Goal: Task Accomplishment & Management: Use online tool/utility

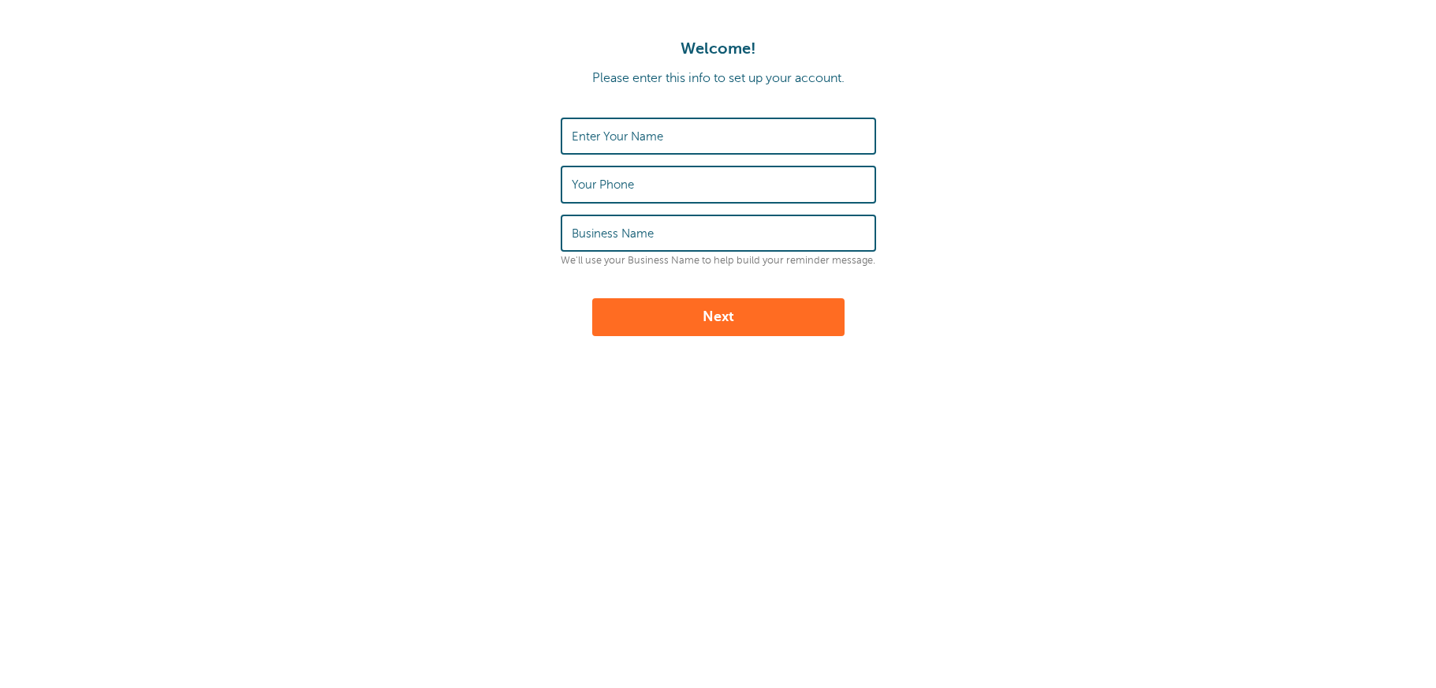
click at [724, 136] on input "Enter Your Name" at bounding box center [718, 136] width 293 height 34
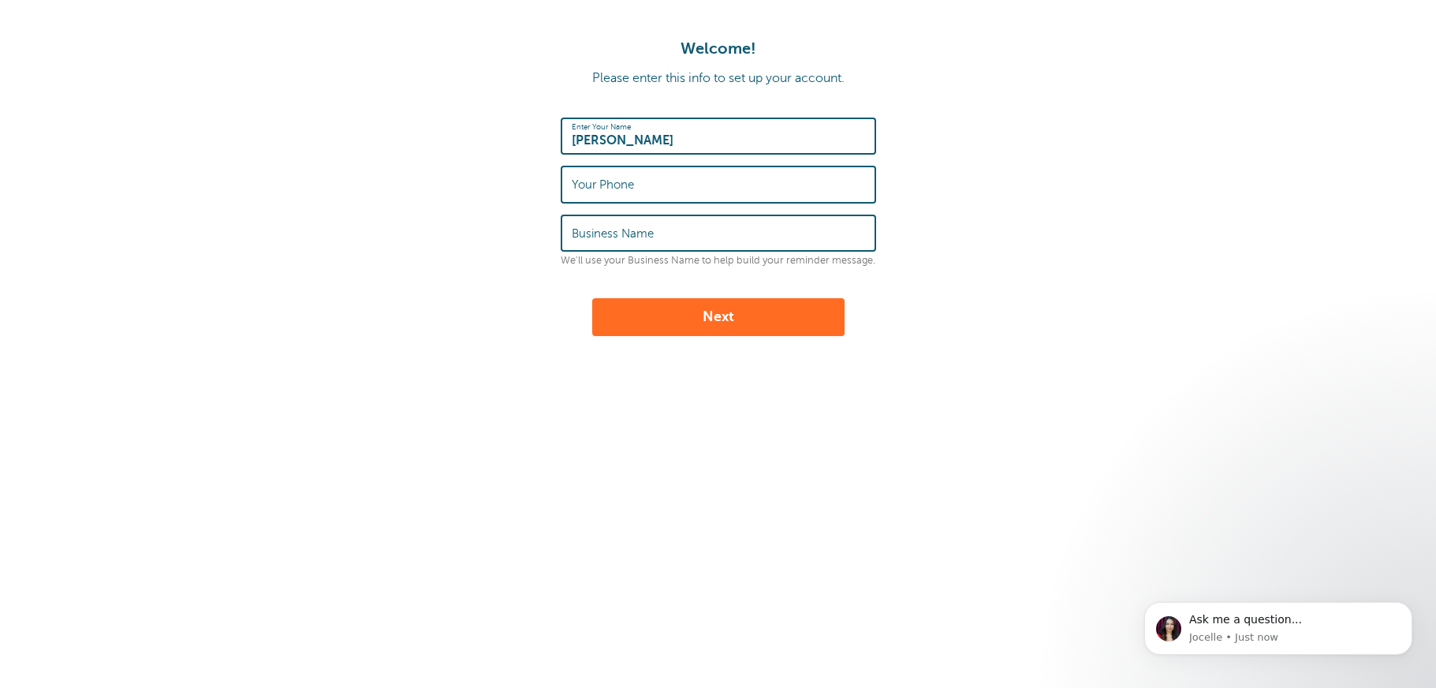
type input "Rose Wilson"
type input "8042435366"
type input "Tiger C Construction"
click at [708, 316] on button "Next" at bounding box center [718, 317] width 252 height 38
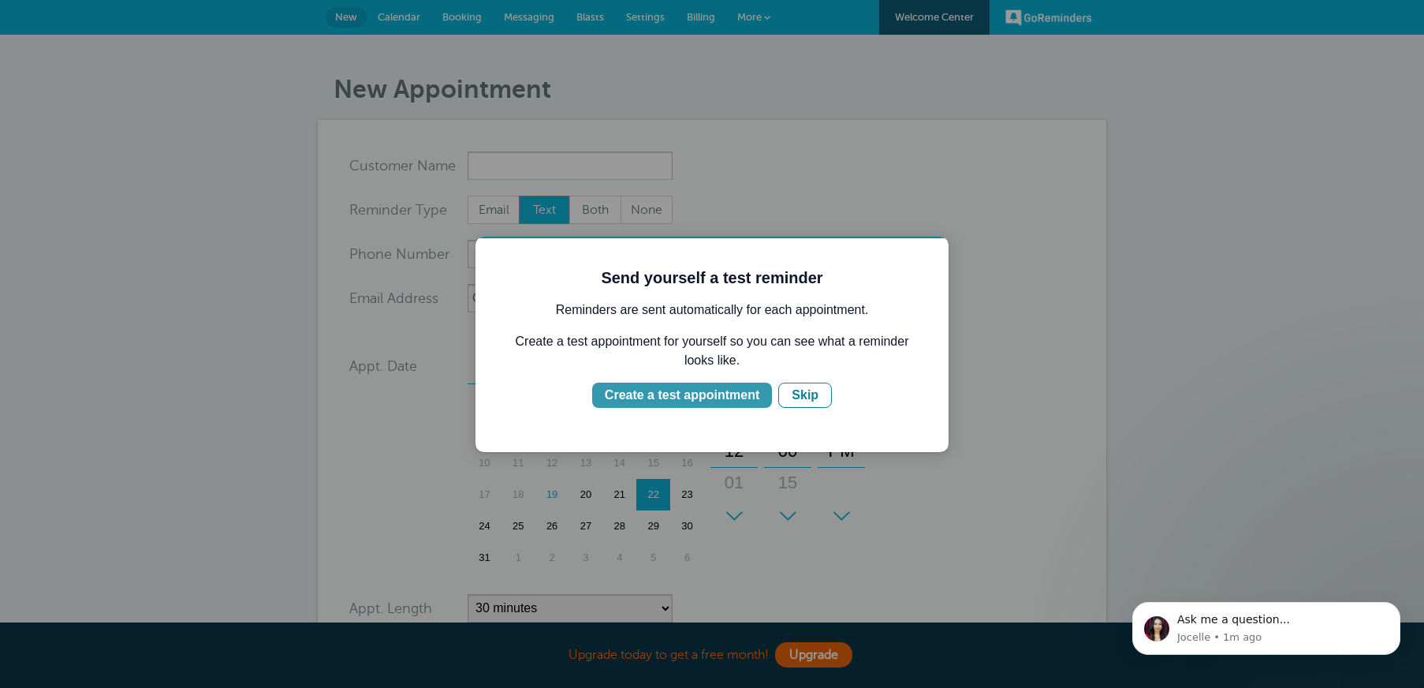
click at [712, 392] on div "Create a test appointment" at bounding box center [682, 395] width 155 height 19
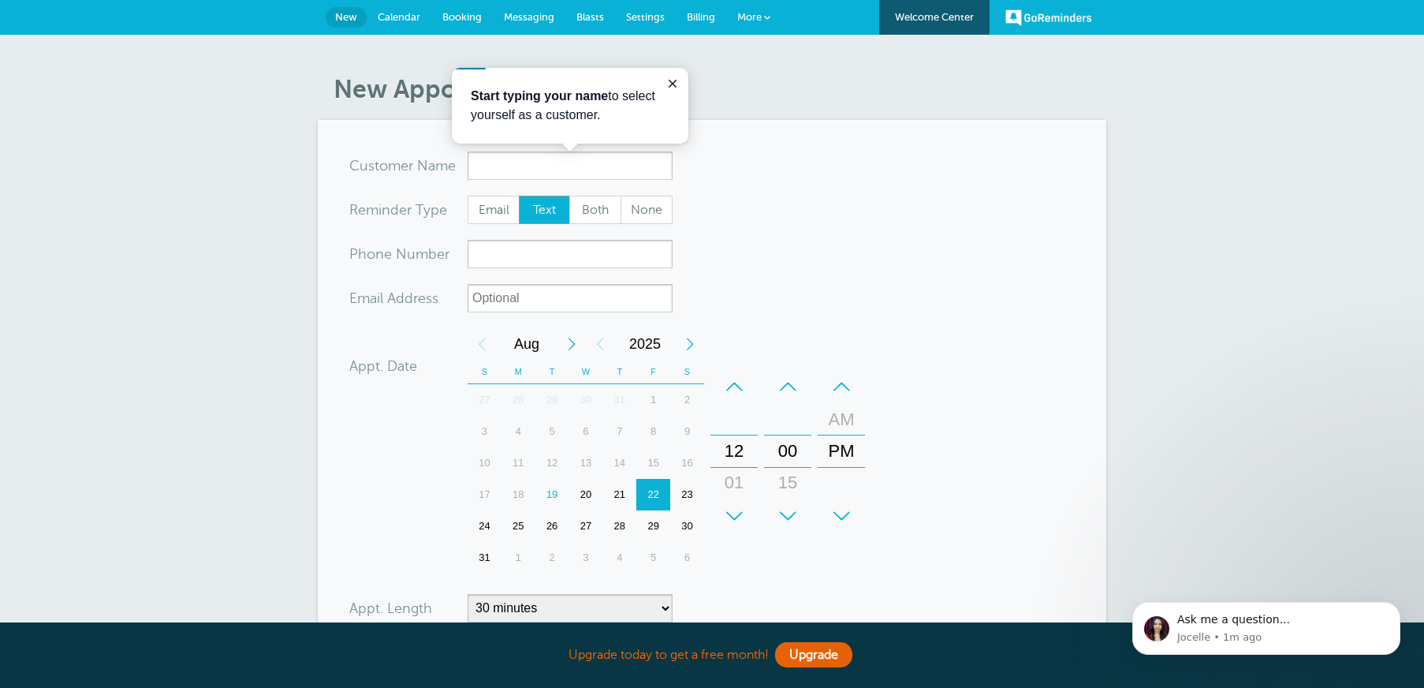
click at [391, 9] on link "Calendar" at bounding box center [399, 17] width 65 height 35
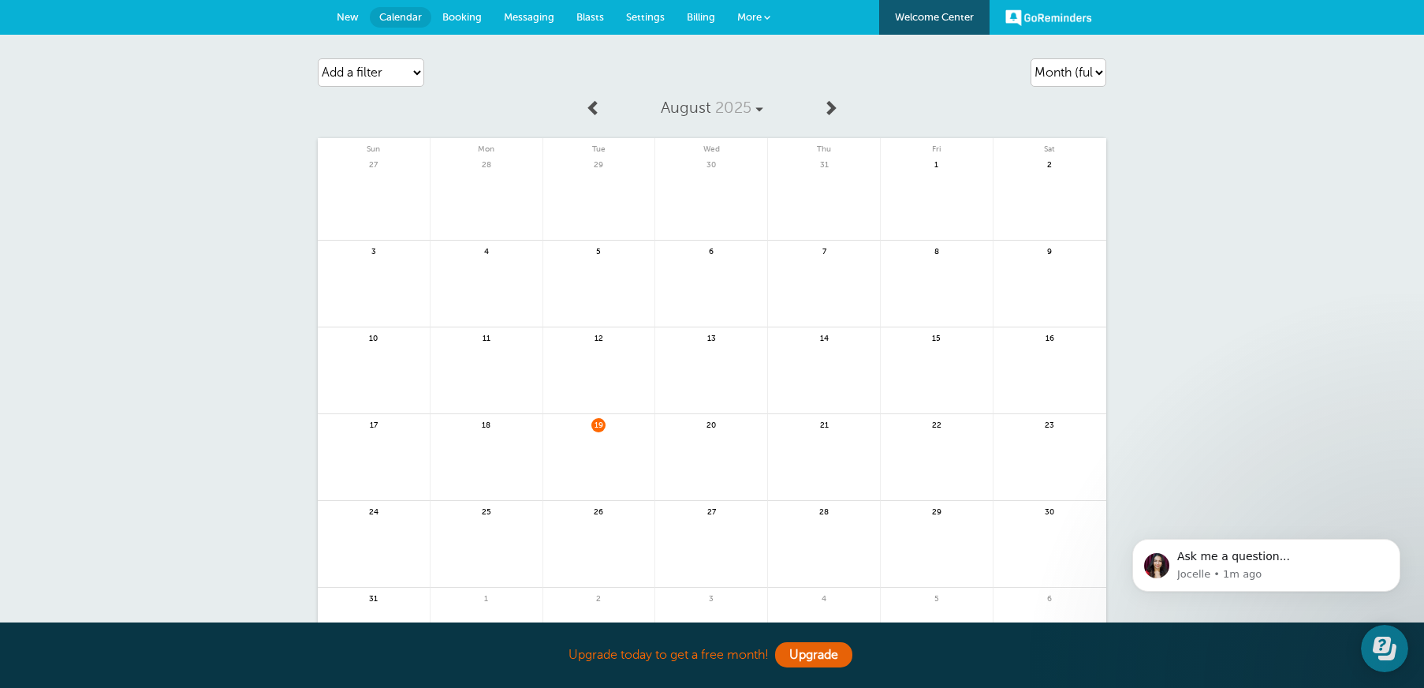
click at [464, 19] on span "Booking" at bounding box center [461, 17] width 39 height 12
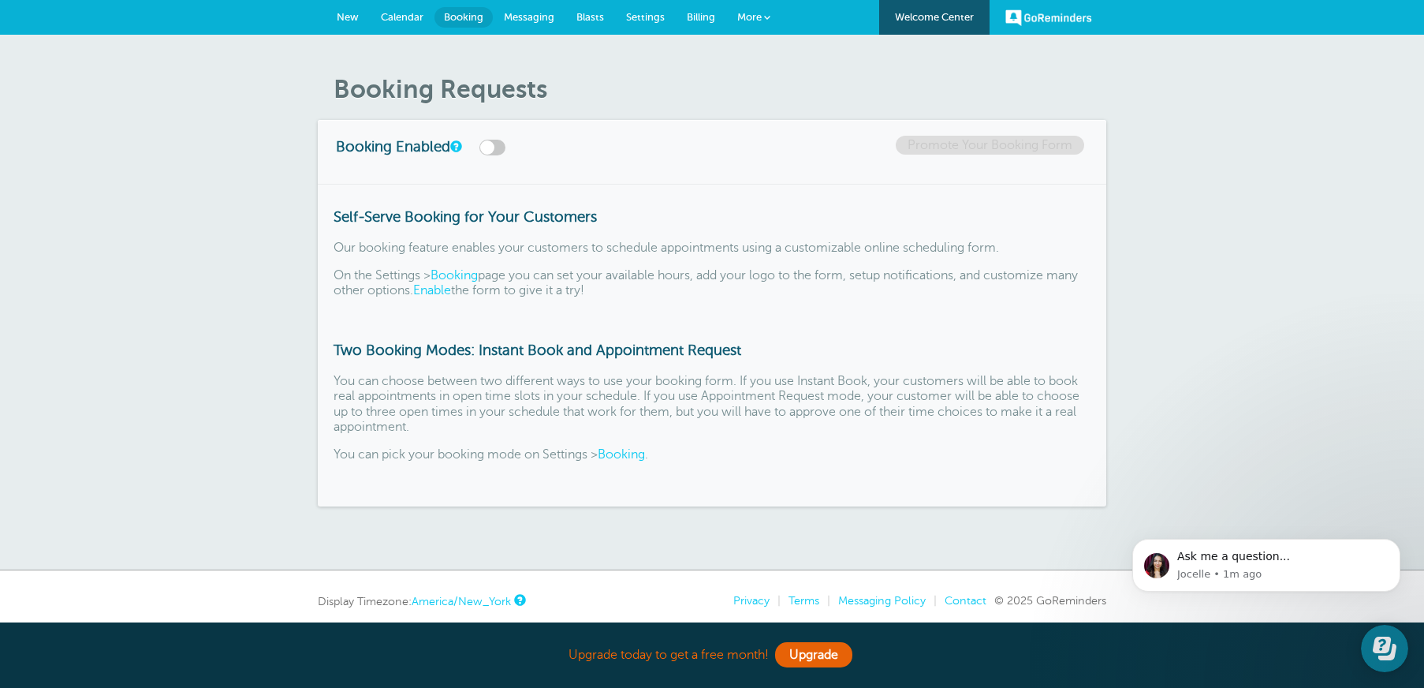
click at [535, 17] on span "Messaging" at bounding box center [529, 17] width 50 height 12
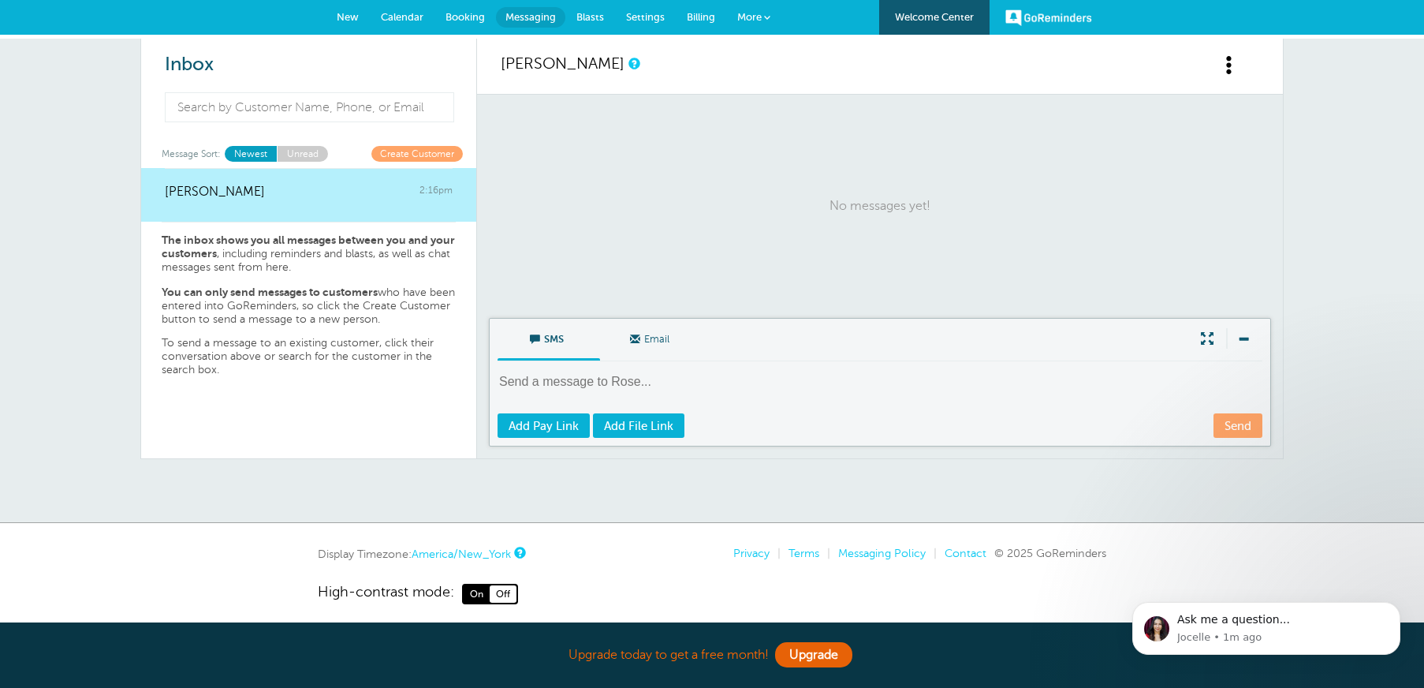
click at [346, 17] on span "New" at bounding box center [348, 17] width 22 height 12
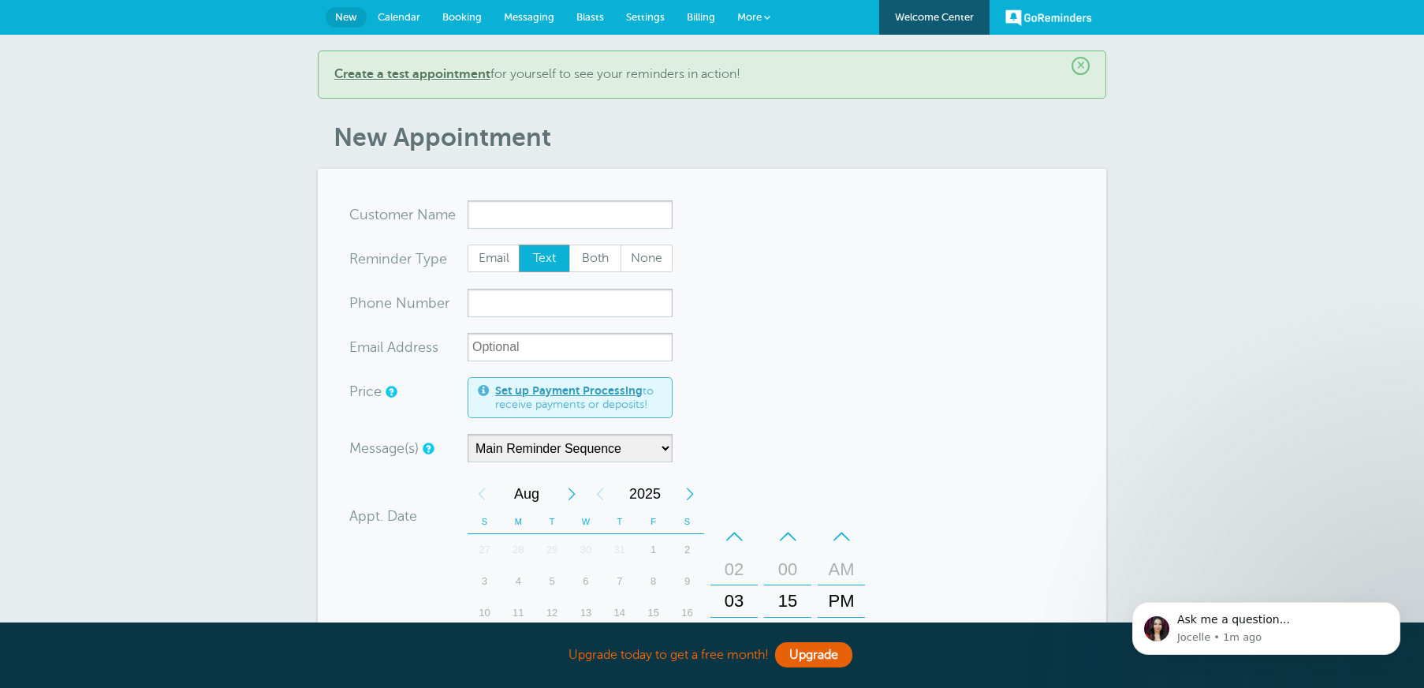
click at [1052, 18] on link "GoReminders" at bounding box center [1048, 17] width 87 height 35
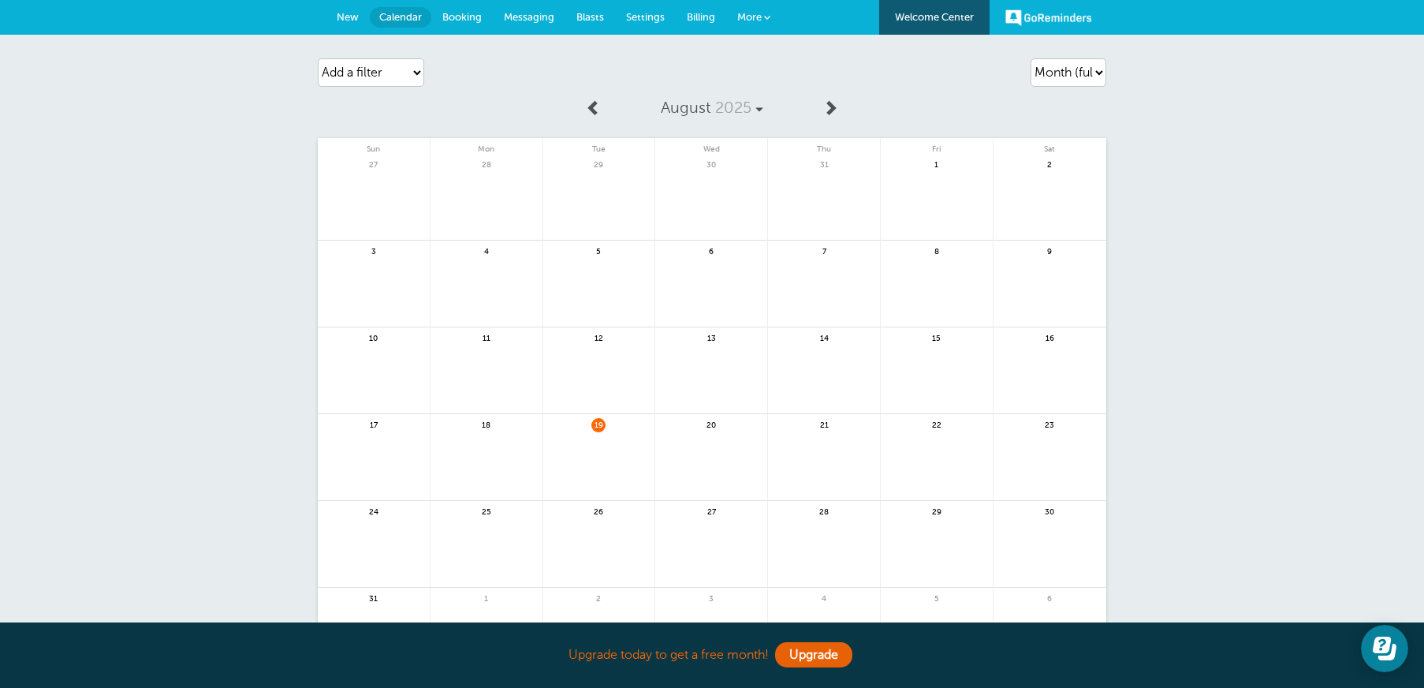
click at [732, 8] on link "More" at bounding box center [753, 17] width 55 height 35
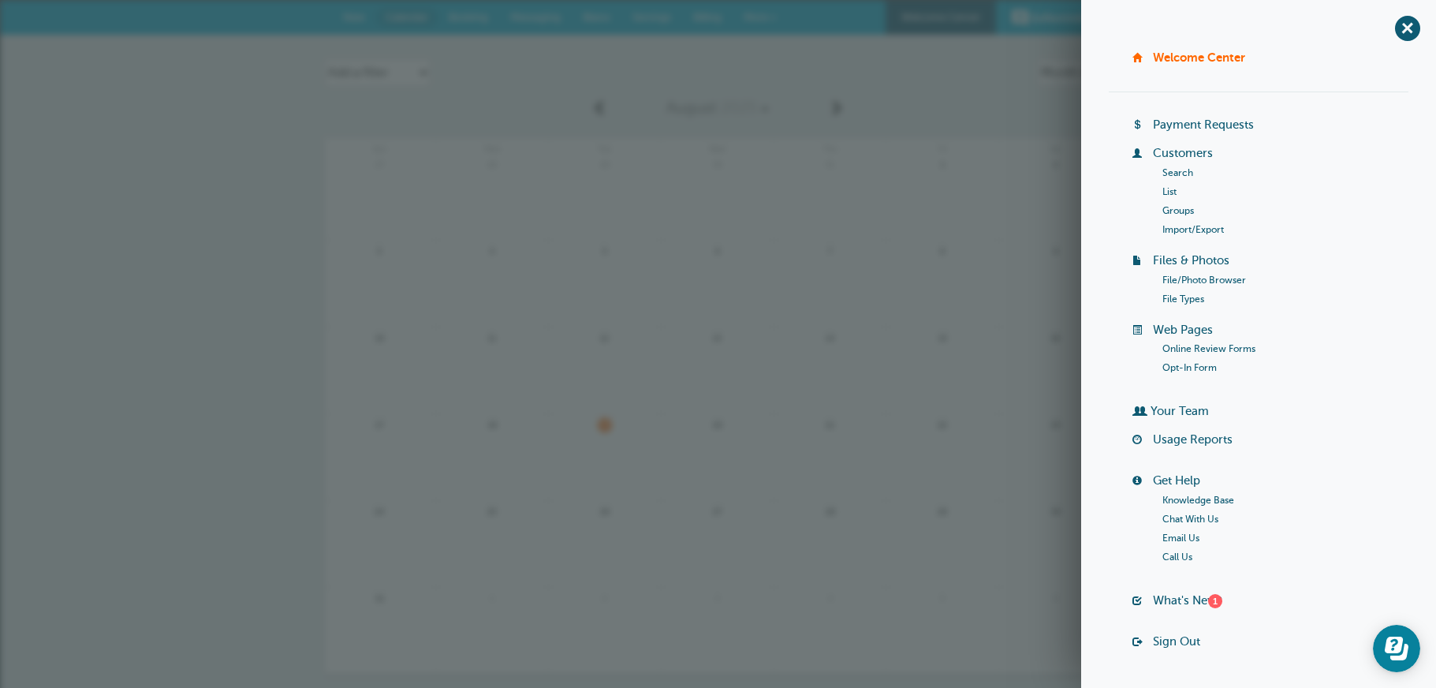
click at [1174, 232] on link "Import/Export" at bounding box center [1193, 229] width 62 height 11
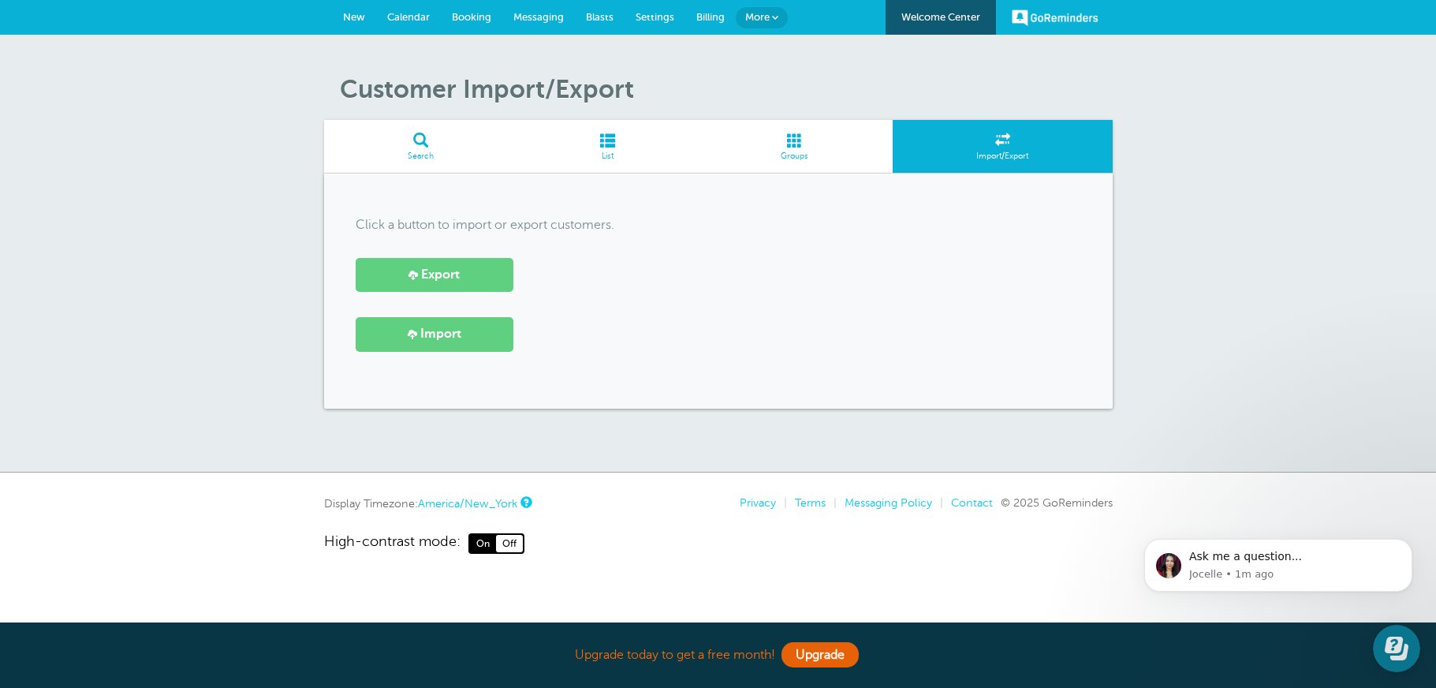
click at [428, 149] on link "Search" at bounding box center [421, 146] width 194 height 53
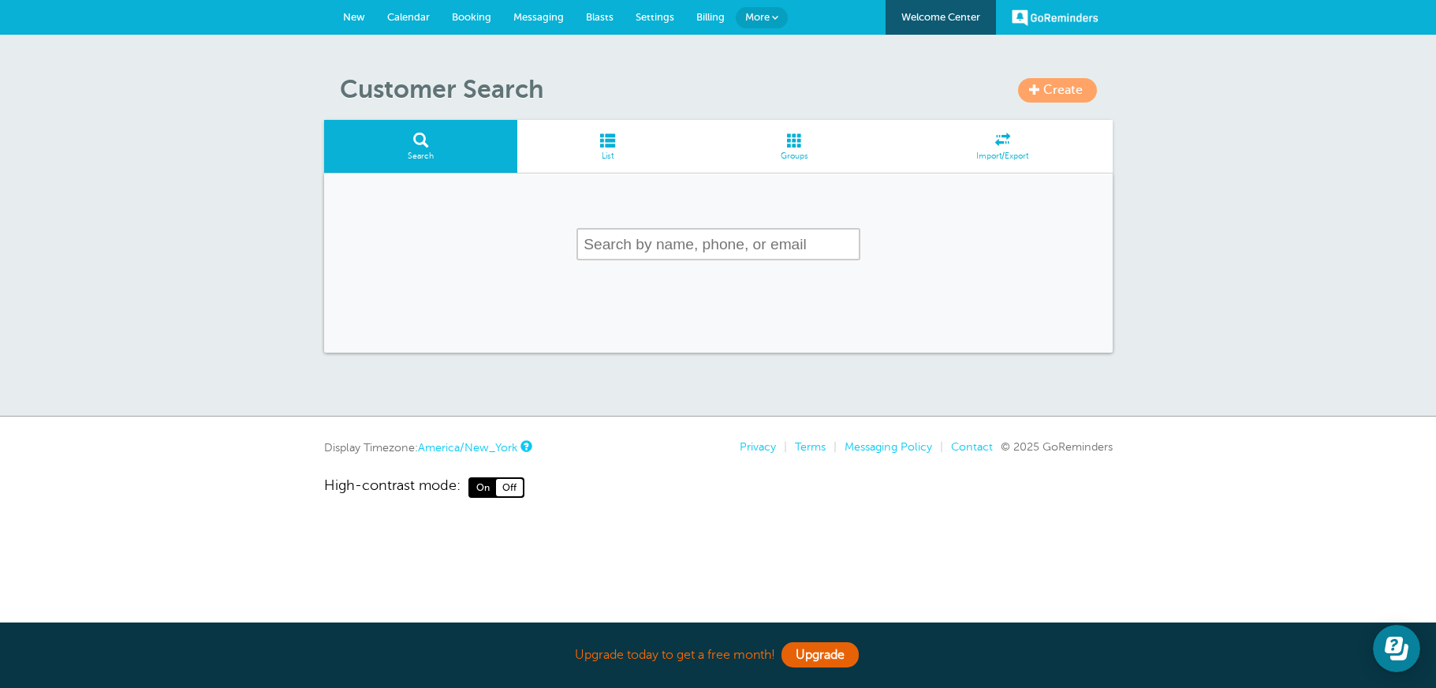
click at [361, 20] on span "New" at bounding box center [354, 17] width 22 height 12
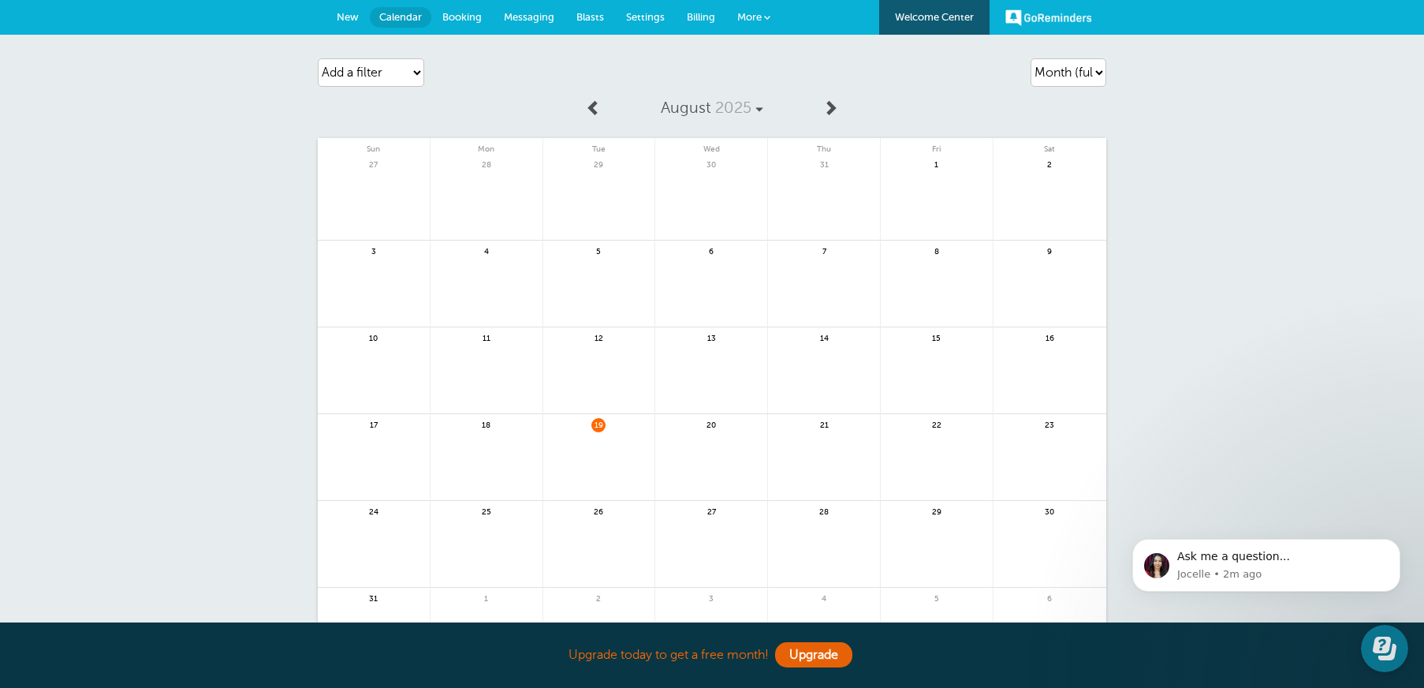
click at [349, 11] on link "New" at bounding box center [348, 17] width 44 height 35
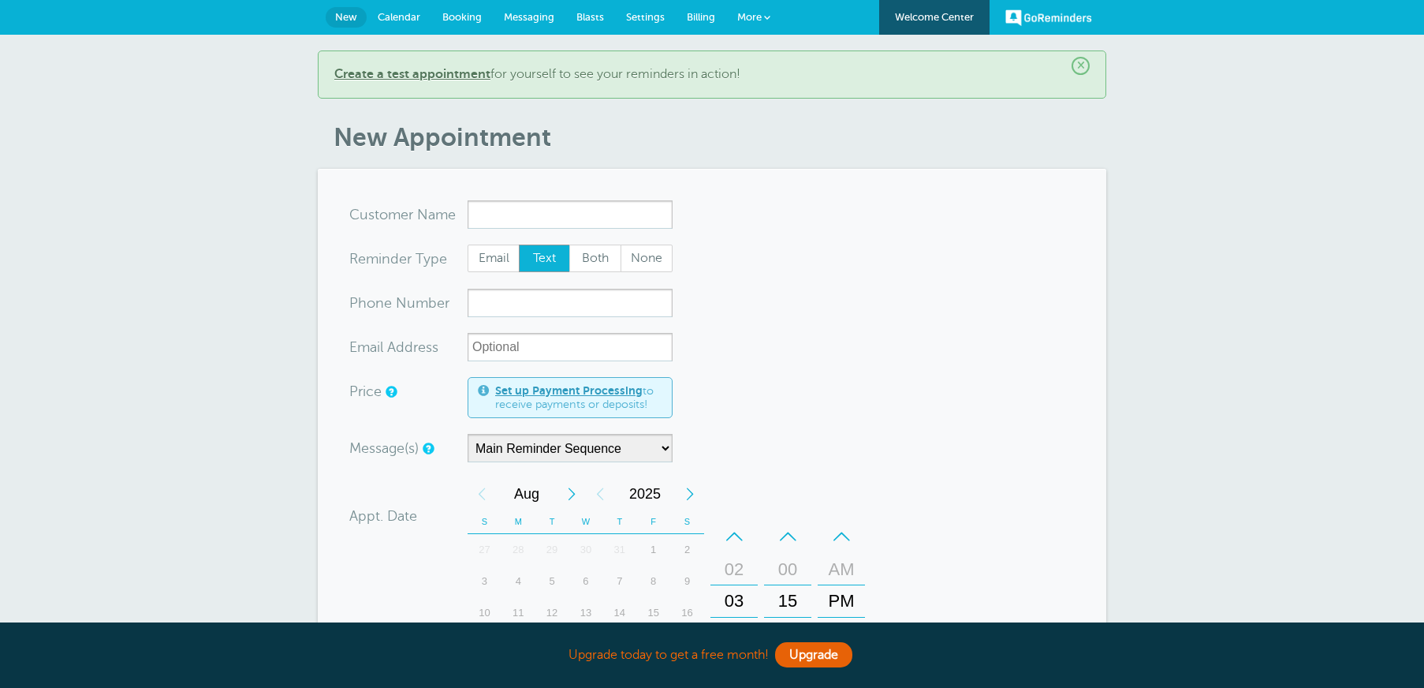
click at [1054, 19] on link "GoReminders" at bounding box center [1048, 17] width 87 height 35
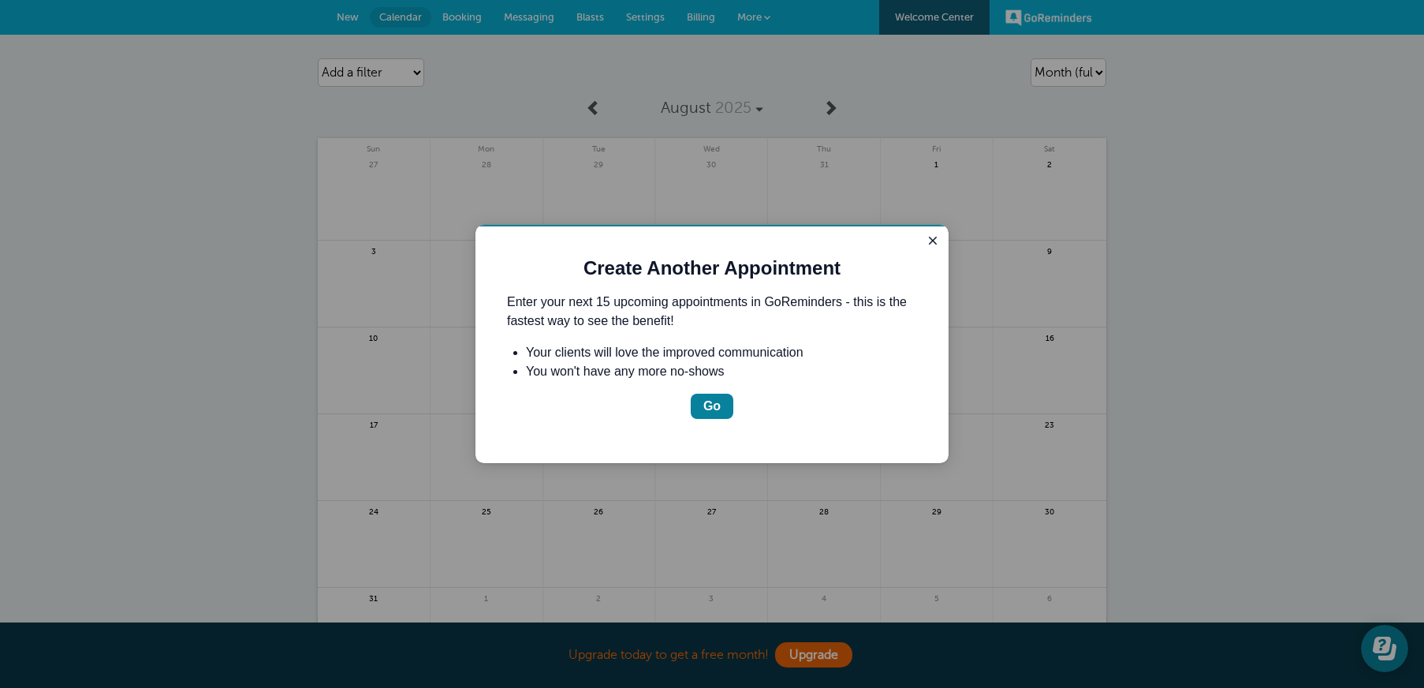
click at [936, 21] on div at bounding box center [712, 344] width 1424 height 688
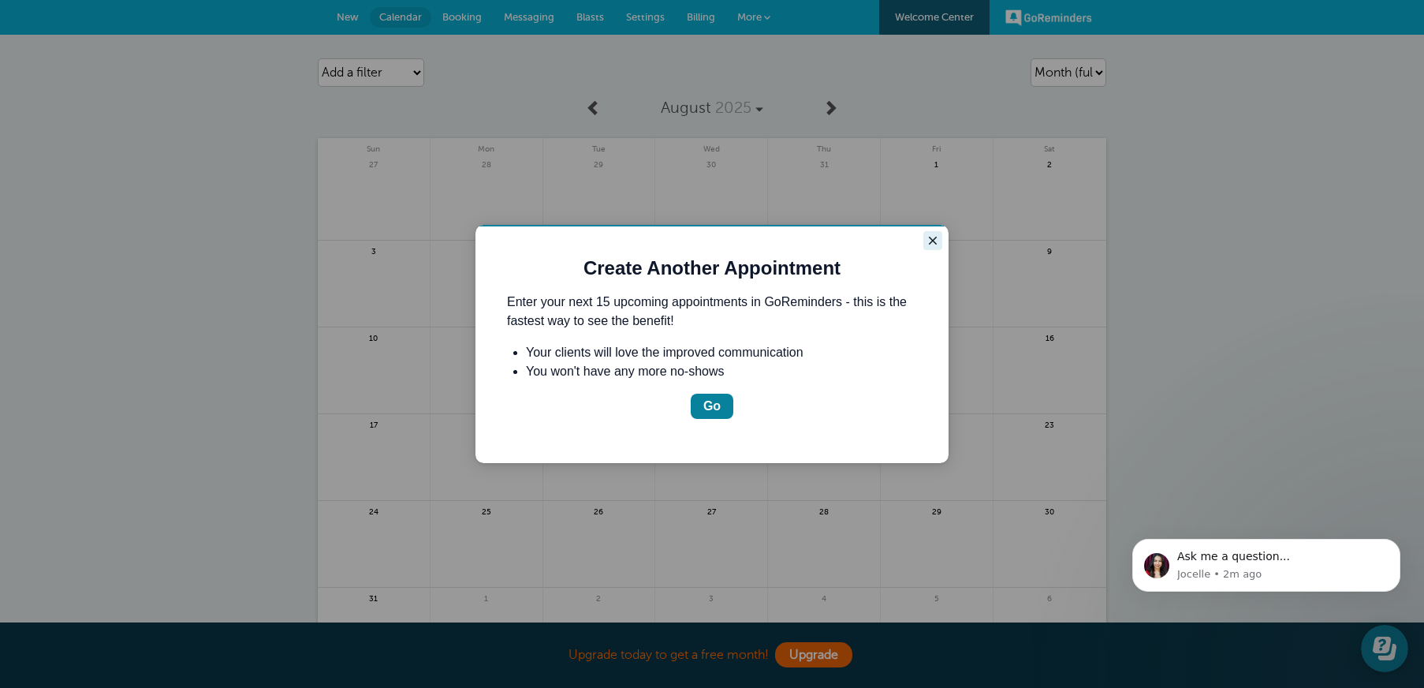
click at [930, 236] on icon "Close guide" at bounding box center [933, 240] width 13 height 13
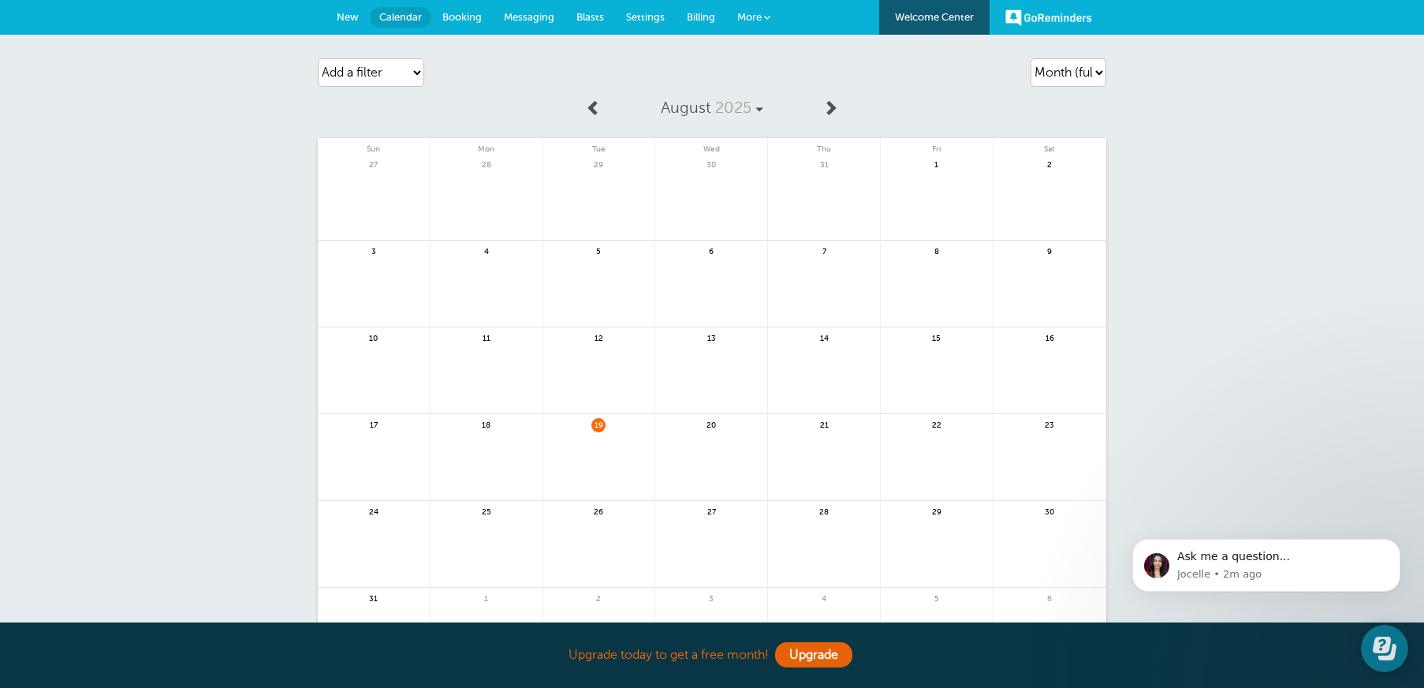
click at [912, 21] on link "Welcome Center" at bounding box center [934, 17] width 110 height 35
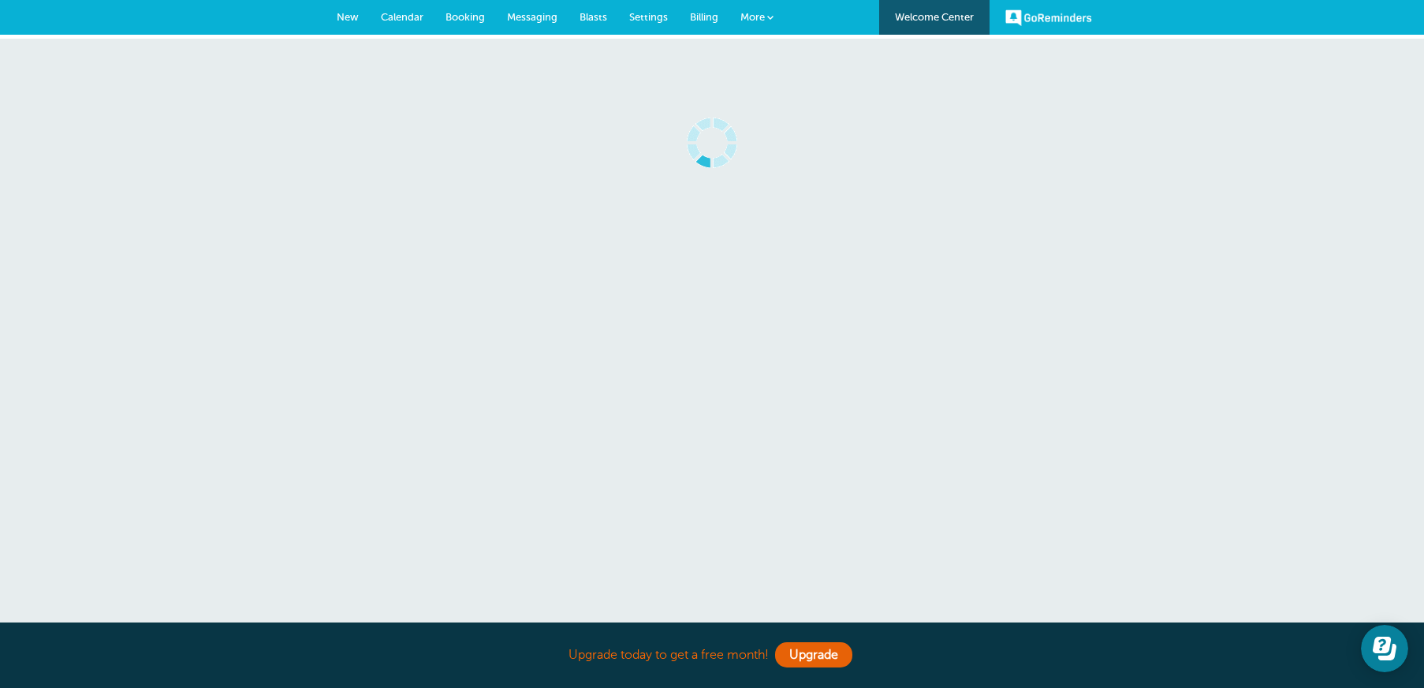
click at [751, 15] on span "More" at bounding box center [752, 17] width 24 height 12
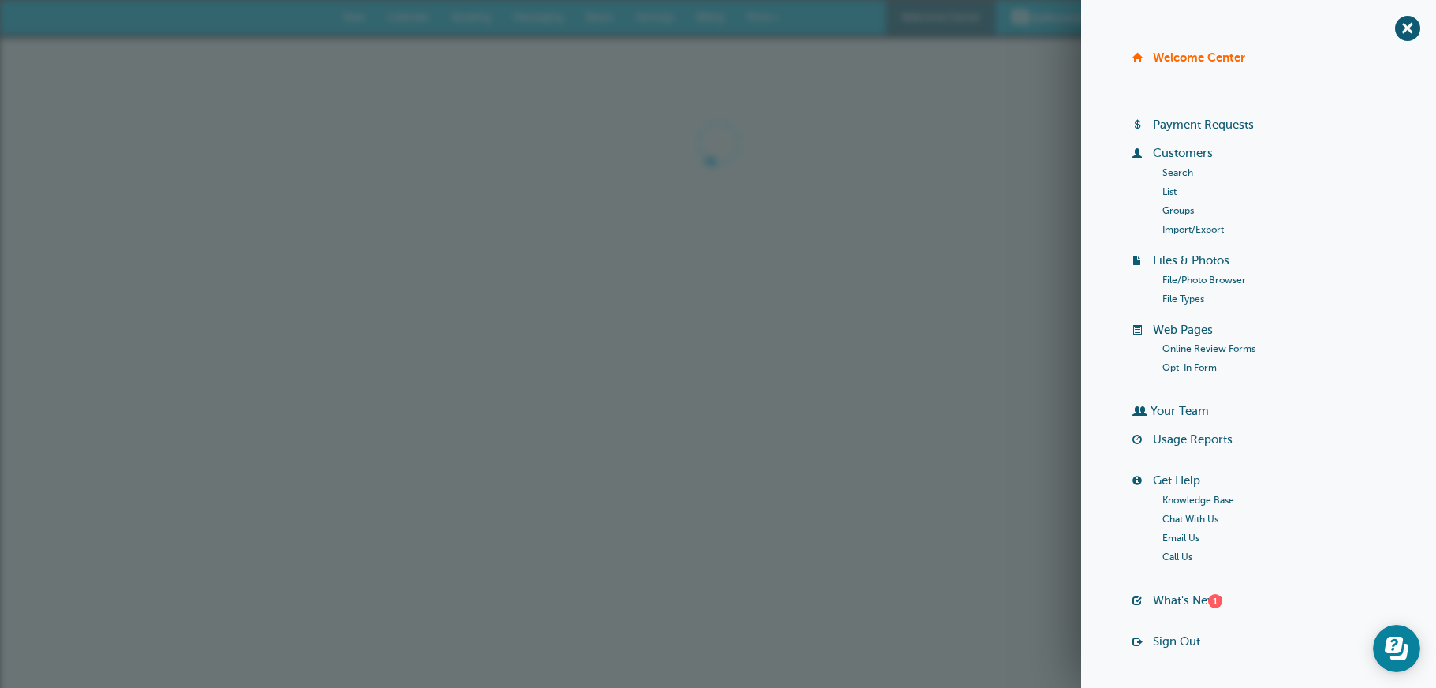
scroll to position [46, 0]
